Goal: Transaction & Acquisition: Purchase product/service

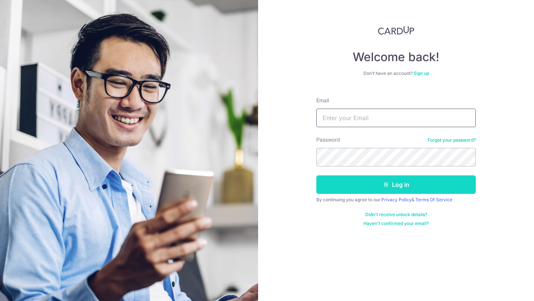
type input "work.wawaakay@gmail.com"
click at [371, 191] on button "Log in" at bounding box center [395, 184] width 159 height 19
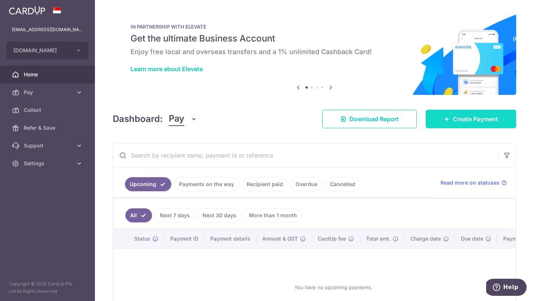
click at [453, 116] on span "Create Payment" at bounding box center [475, 119] width 45 height 9
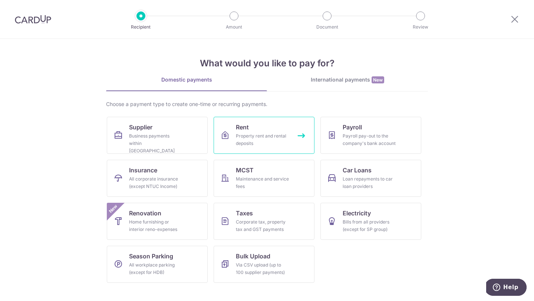
click at [266, 128] on link "Rent Property rent and rental deposits" at bounding box center [264, 135] width 101 height 37
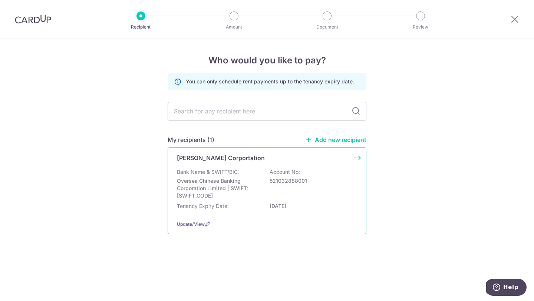
click at [220, 188] on p "Oversea Chinese Banking Corporation Limited | SWIFT: OCBCSGSGXXX" at bounding box center [218, 188] width 83 height 22
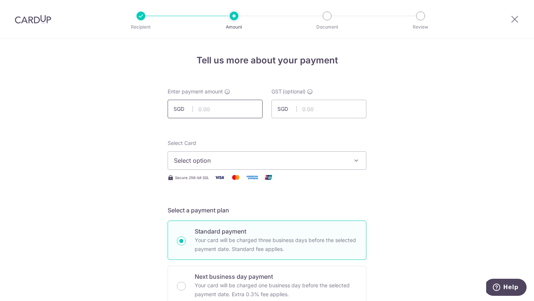
click at [244, 110] on input "text" at bounding box center [215, 109] width 95 height 19
type input "4,892.23"
click at [208, 161] on span "Select option" at bounding box center [260, 160] width 173 height 9
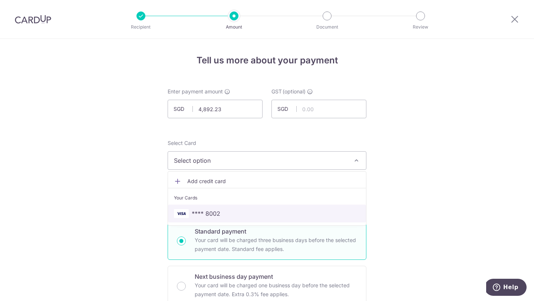
click at [209, 213] on span "**** 8002" at bounding box center [206, 213] width 29 height 9
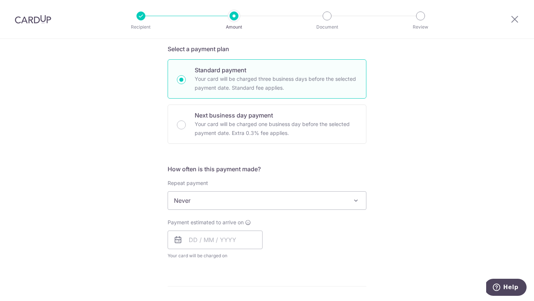
scroll to position [202, 0]
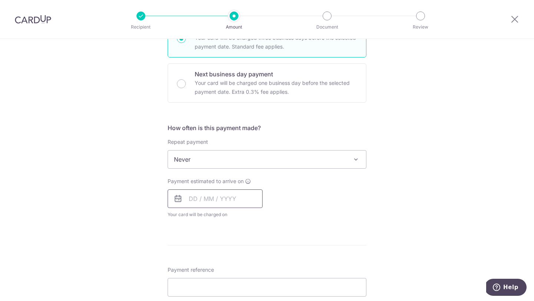
click at [190, 199] on input "text" at bounding box center [215, 198] width 95 height 19
click at [197, 280] on link "13" at bounding box center [198, 281] width 12 height 12
type input "[DATE]"
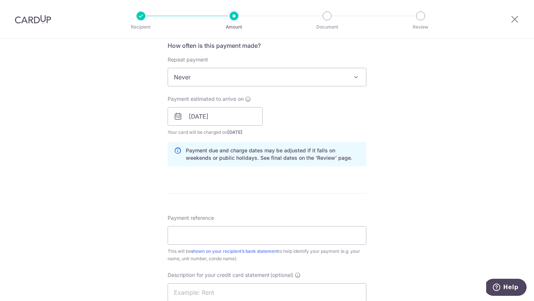
scroll to position [348, 0]
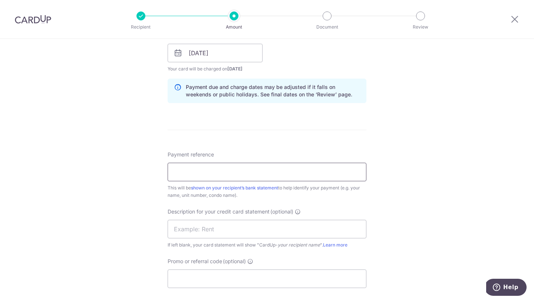
click at [261, 175] on input "Payment reference" at bounding box center [267, 172] width 199 height 19
type input "r"
click at [260, 175] on input "rent" at bounding box center [267, 172] width 199 height 19
type input "rent"
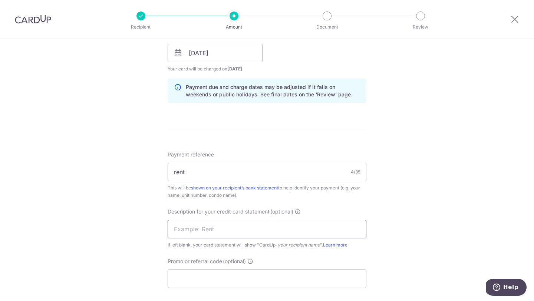
click at [232, 223] on input "text" at bounding box center [267, 229] width 199 height 19
paste input "rent"
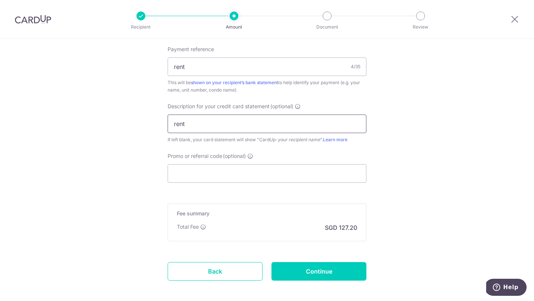
scroll to position [474, 0]
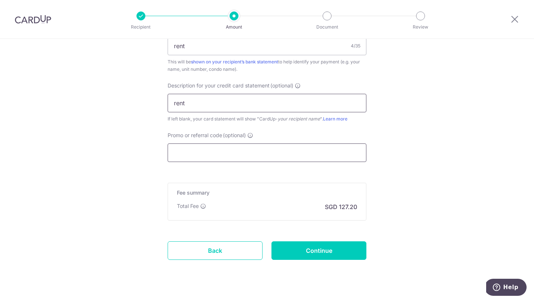
type input "rent"
click at [232, 150] on input "Promo or referral code (optional)" at bounding box center [267, 152] width 199 height 19
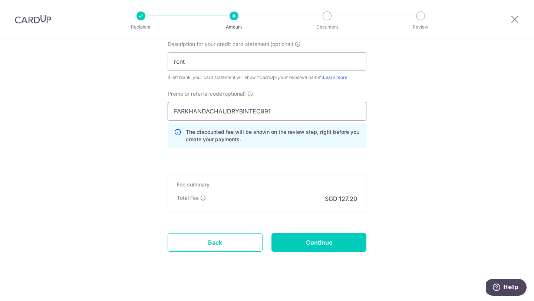
scroll to position [517, 0]
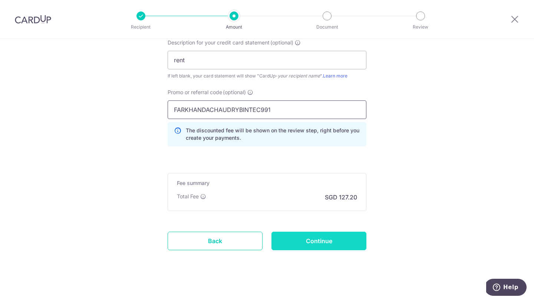
type input "FARKHANDACHAUDRYBINTEC991"
click at [340, 239] on input "Continue" at bounding box center [318, 241] width 95 height 19
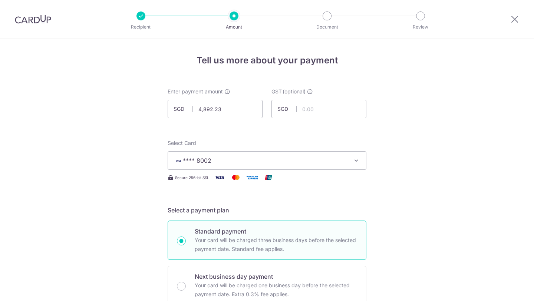
scroll to position [532, 0]
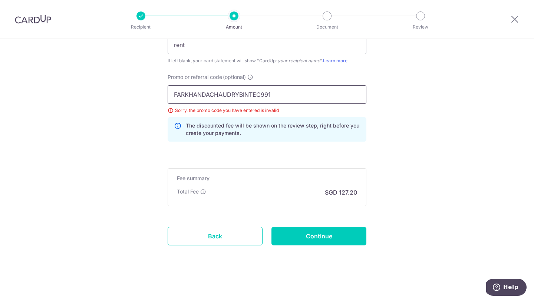
click at [229, 96] on input "FARKHANDACHAUDRYBINTEC991" at bounding box center [267, 94] width 199 height 19
type input "FARKHANDACHAUDHRYBINTEC991"
click at [281, 237] on input "Continue" at bounding box center [318, 236] width 95 height 19
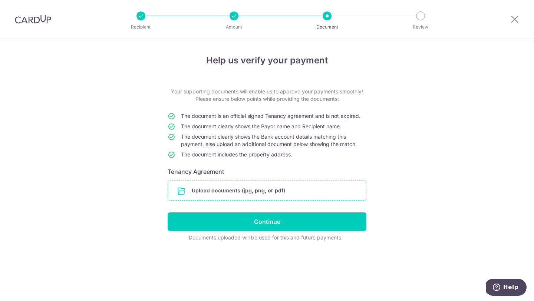
click at [265, 194] on input "file" at bounding box center [267, 190] width 198 height 19
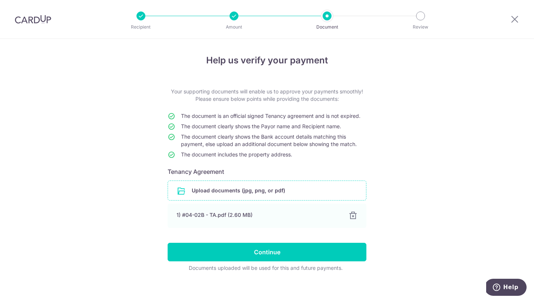
click at [264, 188] on input "file" at bounding box center [267, 190] width 198 height 19
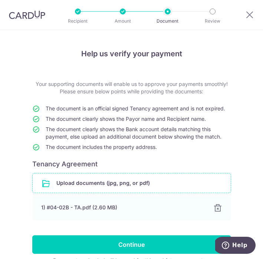
click at [71, 183] on input "file" at bounding box center [132, 182] width 198 height 19
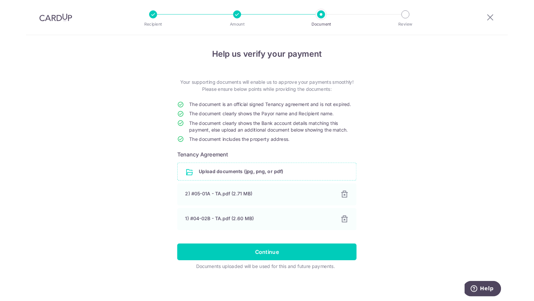
scroll to position [0, 0]
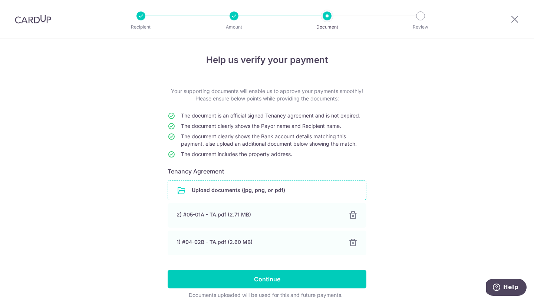
click at [212, 191] on input "file" at bounding box center [267, 190] width 198 height 19
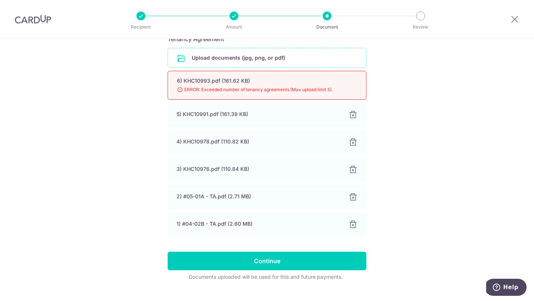
scroll to position [4, 0]
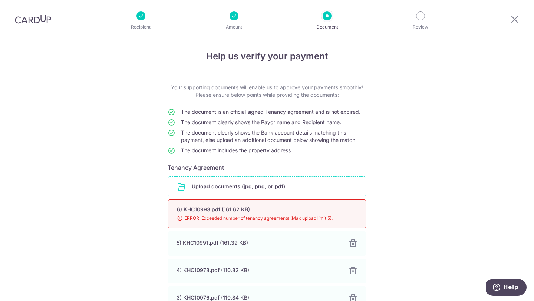
click at [180, 218] on span "ERROR: Exceeded number of tenancy agreements (Max upload limit 5)." at bounding box center [258, 218] width 162 height 7
click at [187, 205] on div "6) KHC10993.pdf (161.62 KB) 98% ERROR: Exceeded number of tenancy agreements (M…" at bounding box center [267, 213] width 199 height 29
click at [183, 211] on div "6) KHC10993.pdf (161.62 KB)" at bounding box center [258, 209] width 162 height 7
click at [177, 218] on span "ERROR: Exceeded number of tenancy agreements (Max upload limit 5)." at bounding box center [258, 218] width 162 height 7
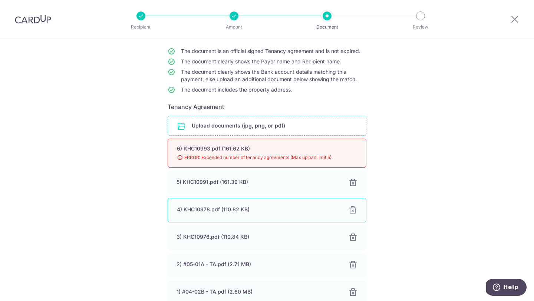
scroll to position [119, 0]
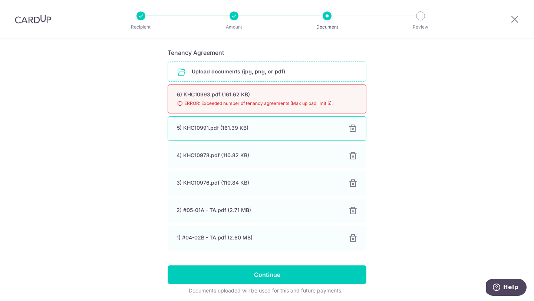
click at [352, 128] on div at bounding box center [352, 128] width 9 height 9
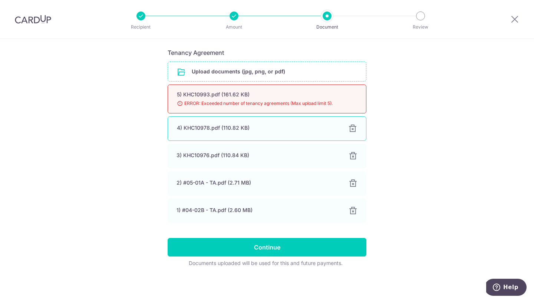
click at [352, 128] on div at bounding box center [352, 128] width 9 height 9
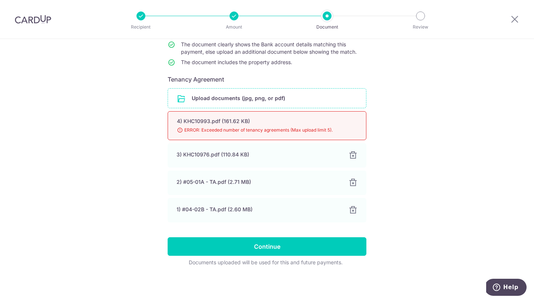
scroll to position [92, 0]
click at [350, 156] on div at bounding box center [352, 155] width 9 height 9
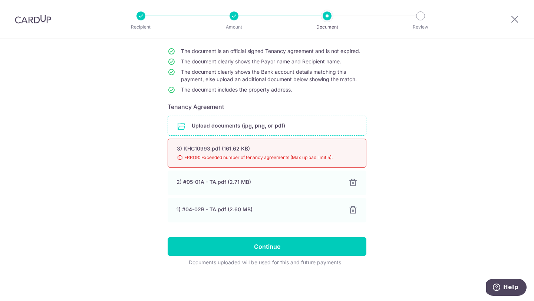
click at [232, 15] on div at bounding box center [233, 15] width 9 height 9
click at [251, 113] on form "Your supporting documents will enable us to approve your payments smoothly! Ple…" at bounding box center [267, 144] width 199 height 243
click at [251, 125] on input "file" at bounding box center [267, 125] width 198 height 19
click at [310, 157] on span "ERROR: Exceeded number of tenancy agreements (Max upload limit 5)." at bounding box center [258, 157] width 162 height 7
click at [330, 156] on span "ERROR: Exceeded number of tenancy agreements (Max upload limit 5)." at bounding box center [258, 157] width 162 height 7
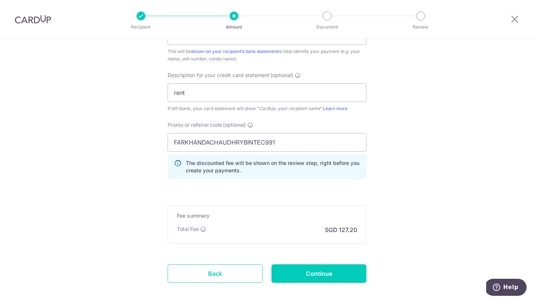
scroll to position [522, 0]
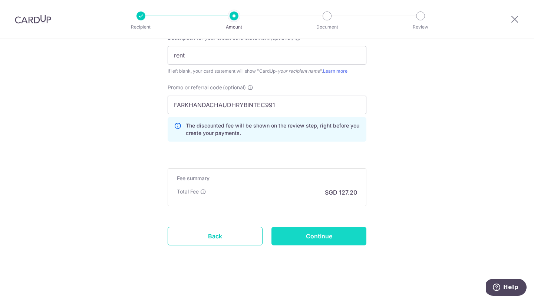
click at [307, 240] on input "Continue" at bounding box center [318, 236] width 95 height 19
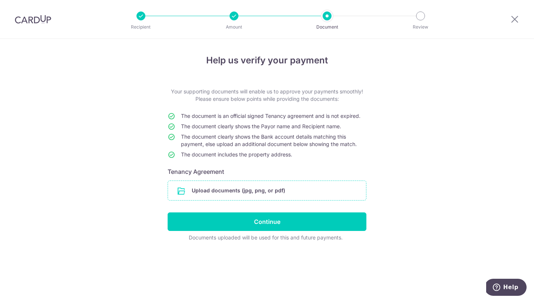
click at [287, 188] on input "file" at bounding box center [267, 190] width 198 height 19
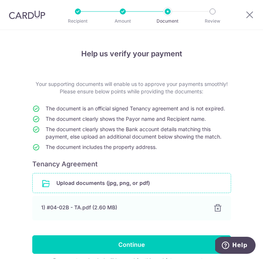
click at [129, 191] on input "file" at bounding box center [132, 182] width 198 height 19
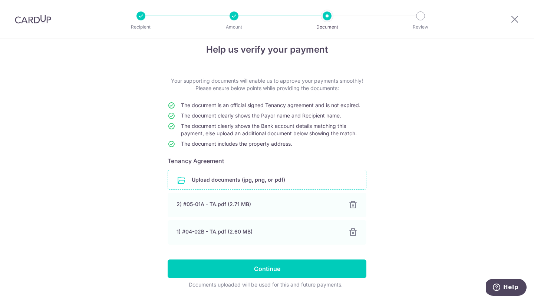
scroll to position [33, 0]
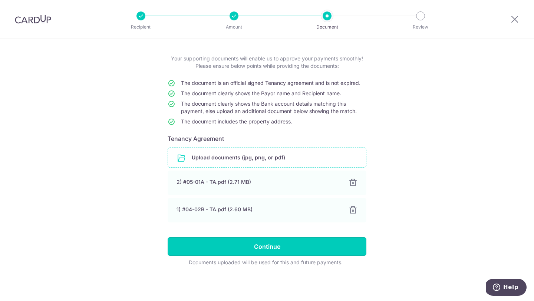
click at [320, 242] on input "Continue" at bounding box center [267, 246] width 199 height 19
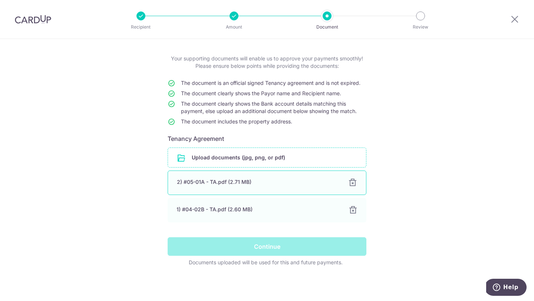
click at [266, 180] on div "2) #05-01A - TA.pdf (2.71 MB)" at bounding box center [258, 181] width 162 height 7
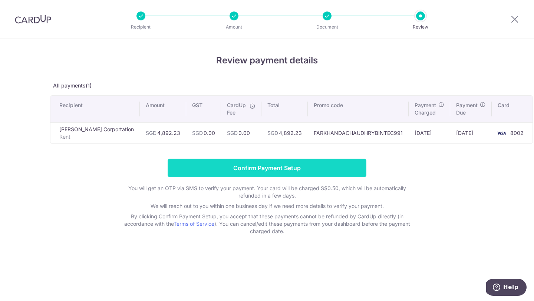
click at [248, 171] on input "Confirm Payment Setup" at bounding box center [267, 168] width 199 height 19
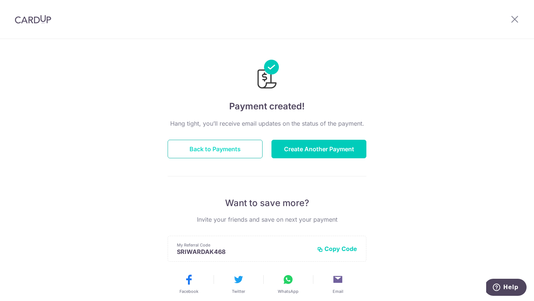
click at [215, 155] on button "Back to Payments" at bounding box center [215, 149] width 95 height 19
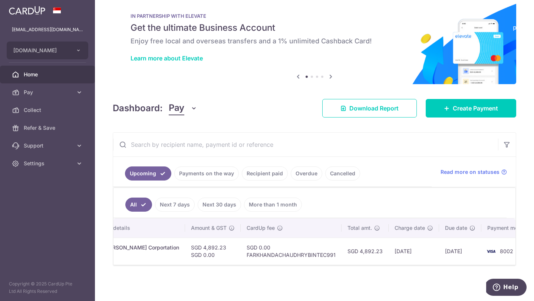
scroll to position [0, 148]
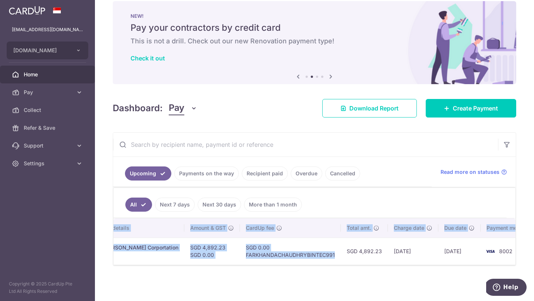
drag, startPoint x: 282, startPoint y: 259, endPoint x: 192, endPoint y: 261, distance: 90.1
click at [192, 261] on div "Status Payment ID Payment details Amount & GST CardUp fee Total amt. Charge dat…" at bounding box center [314, 241] width 402 height 46
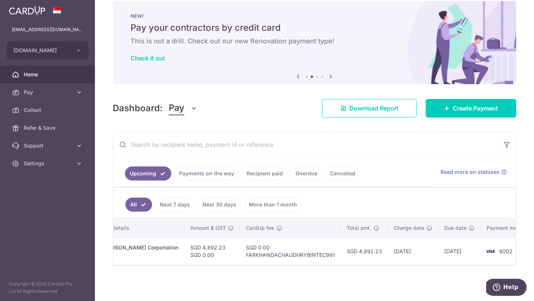
click at [251, 279] on div "× Pause Schedule Pause all future payments in this series Pause just this one p…" at bounding box center [314, 150] width 439 height 301
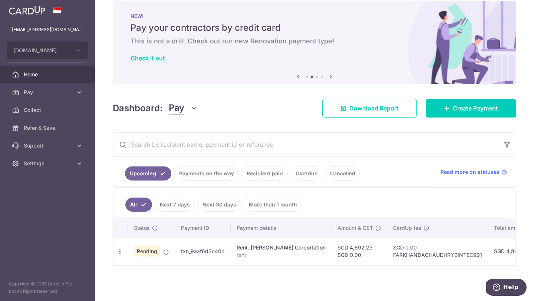
scroll to position [0, 0]
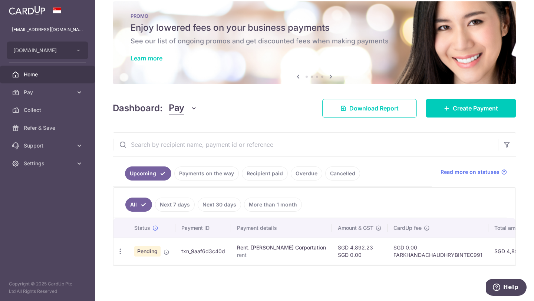
click at [196, 248] on td "txn_9aaf6d3c40d" at bounding box center [203, 251] width 56 height 27
click at [254, 244] on div "Rent. Kim Hoe Corportation" at bounding box center [281, 247] width 89 height 7
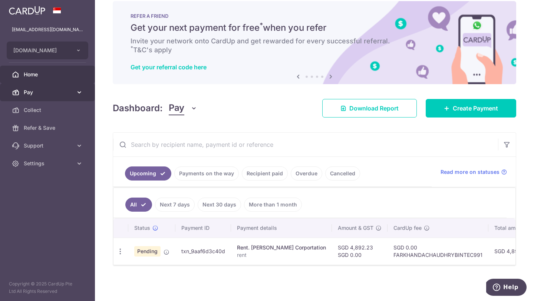
click at [58, 95] on span "Pay" at bounding box center [48, 92] width 49 height 7
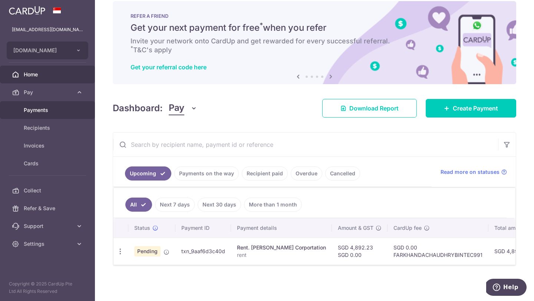
click at [54, 112] on span "Payments" at bounding box center [48, 109] width 49 height 7
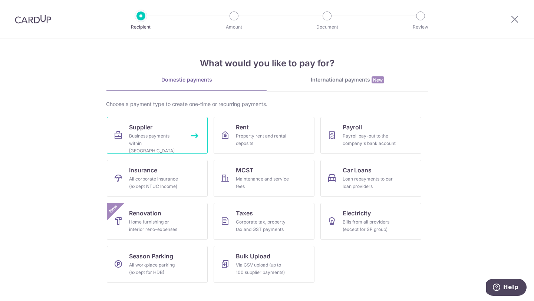
click at [182, 143] on link "Supplier Business payments within Singapore" at bounding box center [157, 135] width 101 height 37
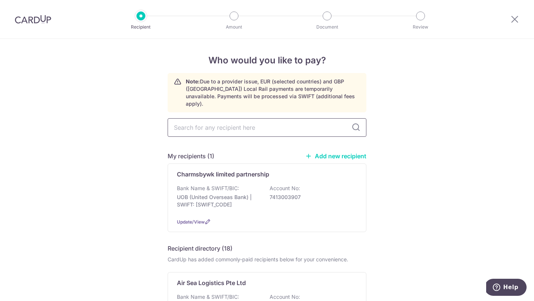
click at [255, 120] on input "text" at bounding box center [267, 127] width 199 height 19
